Goal: Find specific page/section: Find specific page/section

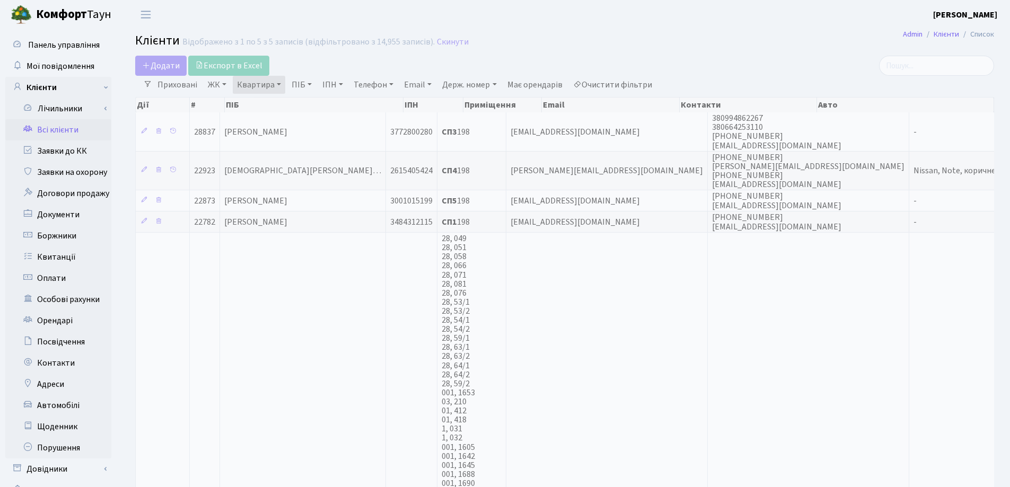
select select "25"
click at [279, 83] on link "Квартира" at bounding box center [259, 85] width 52 height 18
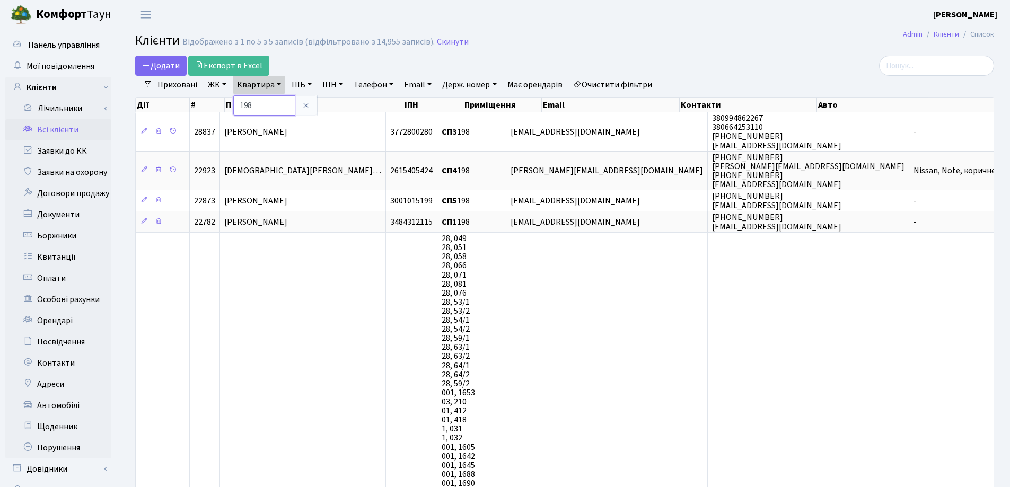
click at [276, 100] on input "198" at bounding box center [264, 105] width 62 height 20
type input "1"
type input "111"
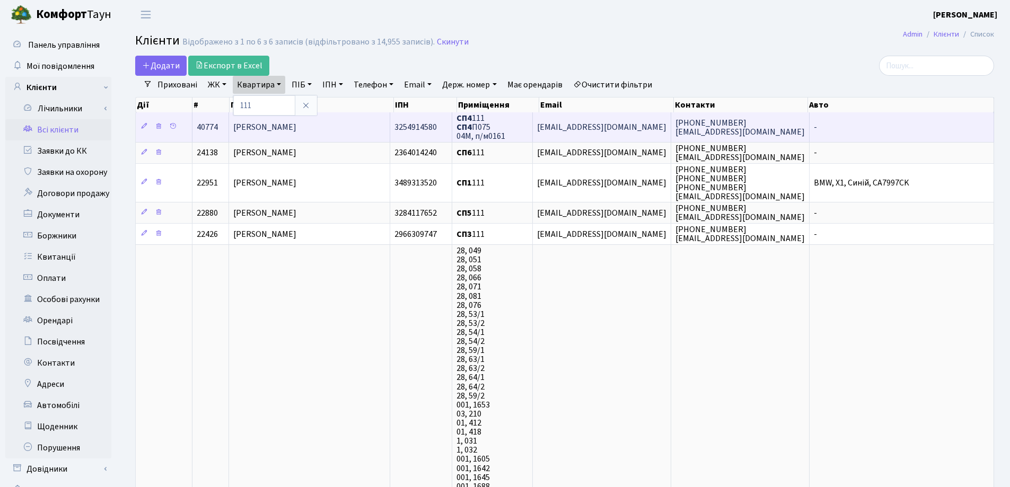
click at [272, 122] on span "[PERSON_NAME]" at bounding box center [264, 127] width 63 height 12
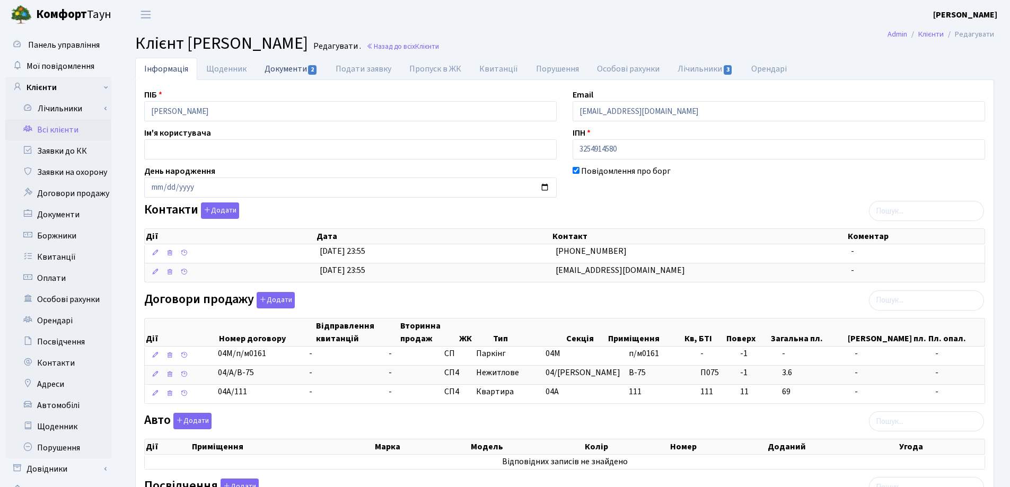
click at [276, 66] on link "Документи 2" at bounding box center [290, 69] width 71 height 22
select select "25"
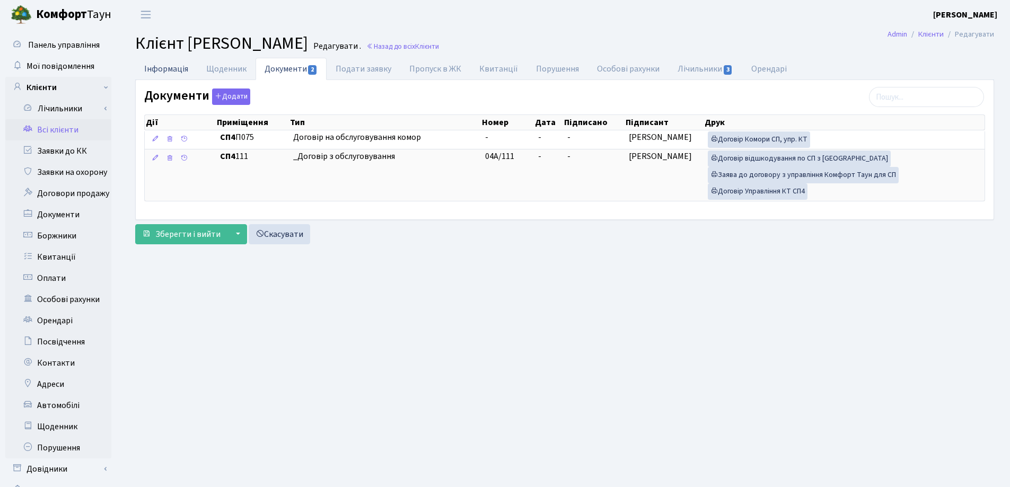
click at [167, 68] on link "Інформація" at bounding box center [166, 69] width 62 height 22
